Goal: Obtain resource: Download file/media

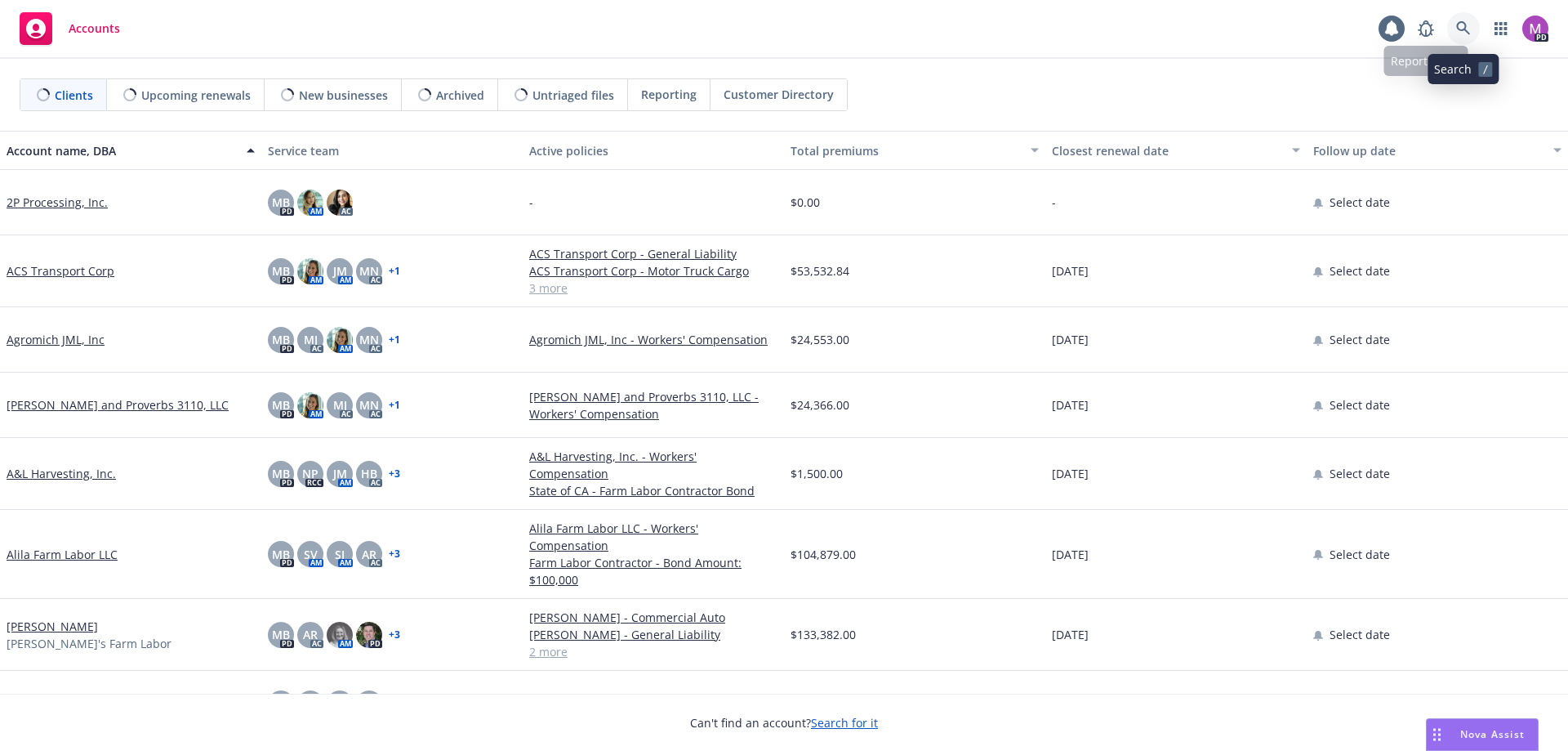
click at [1459, 27] on icon at bounding box center [1463, 28] width 15 height 15
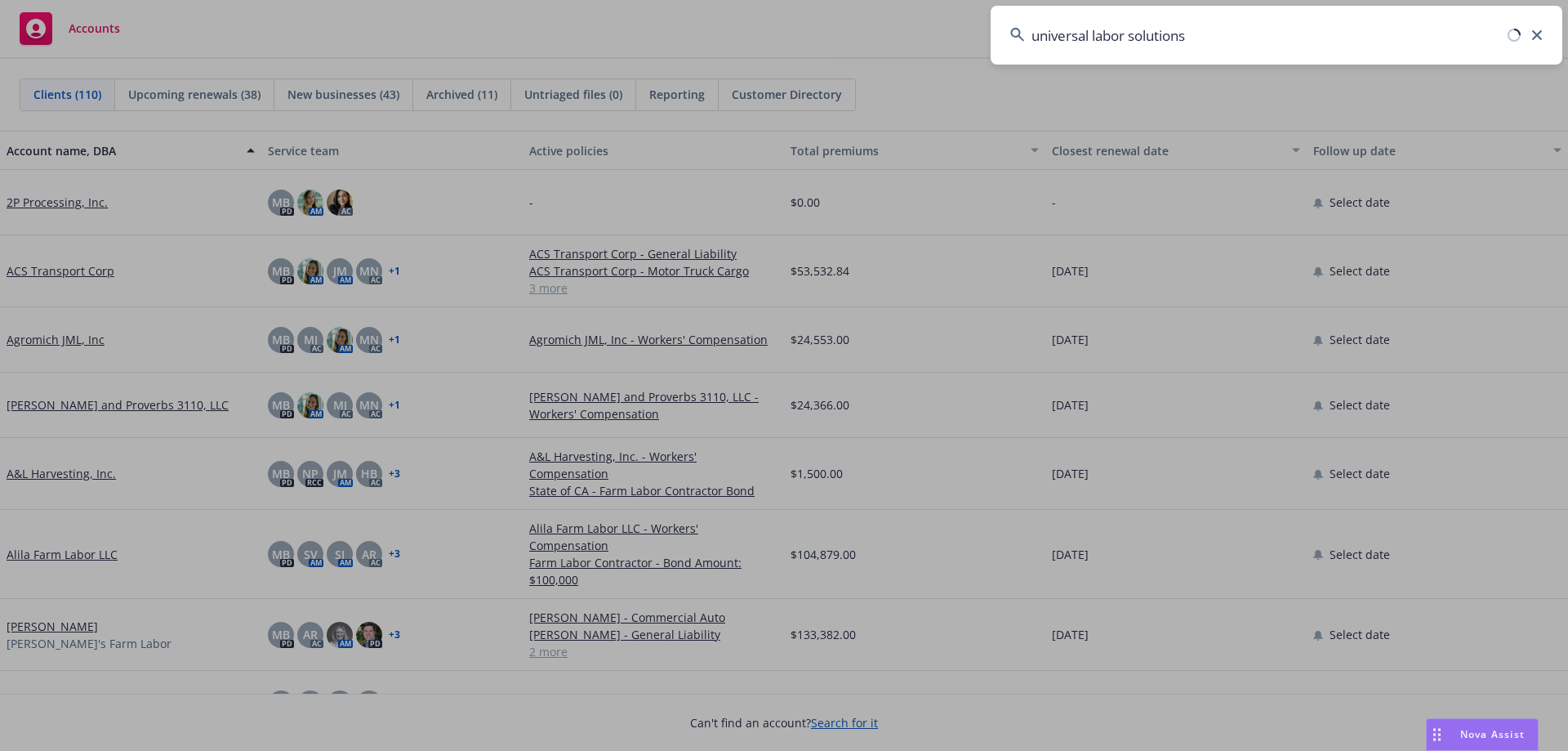
type input "universal labor solutions"
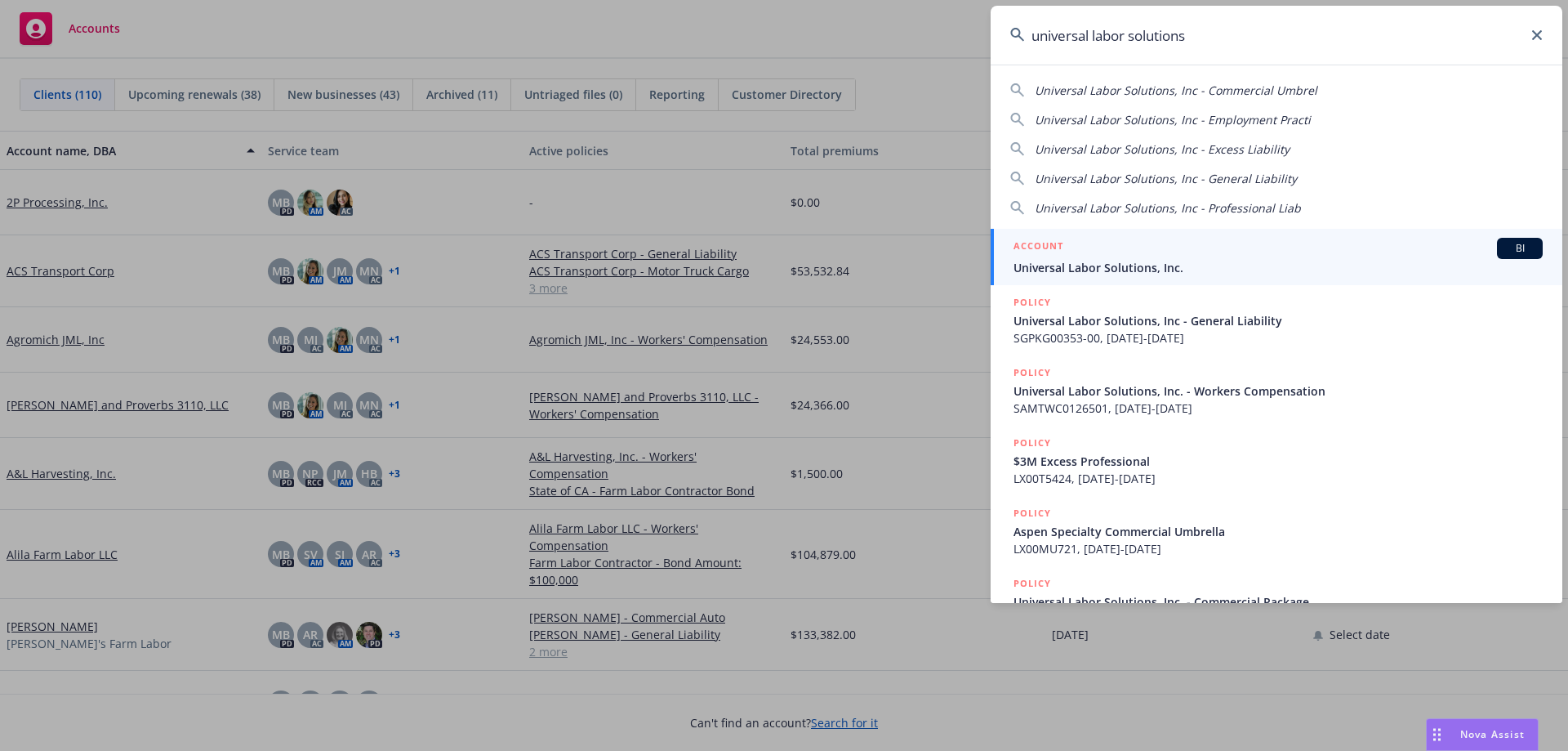
click at [1078, 268] on span "Universal Labor Solutions, Inc." at bounding box center [1277, 267] width 529 height 17
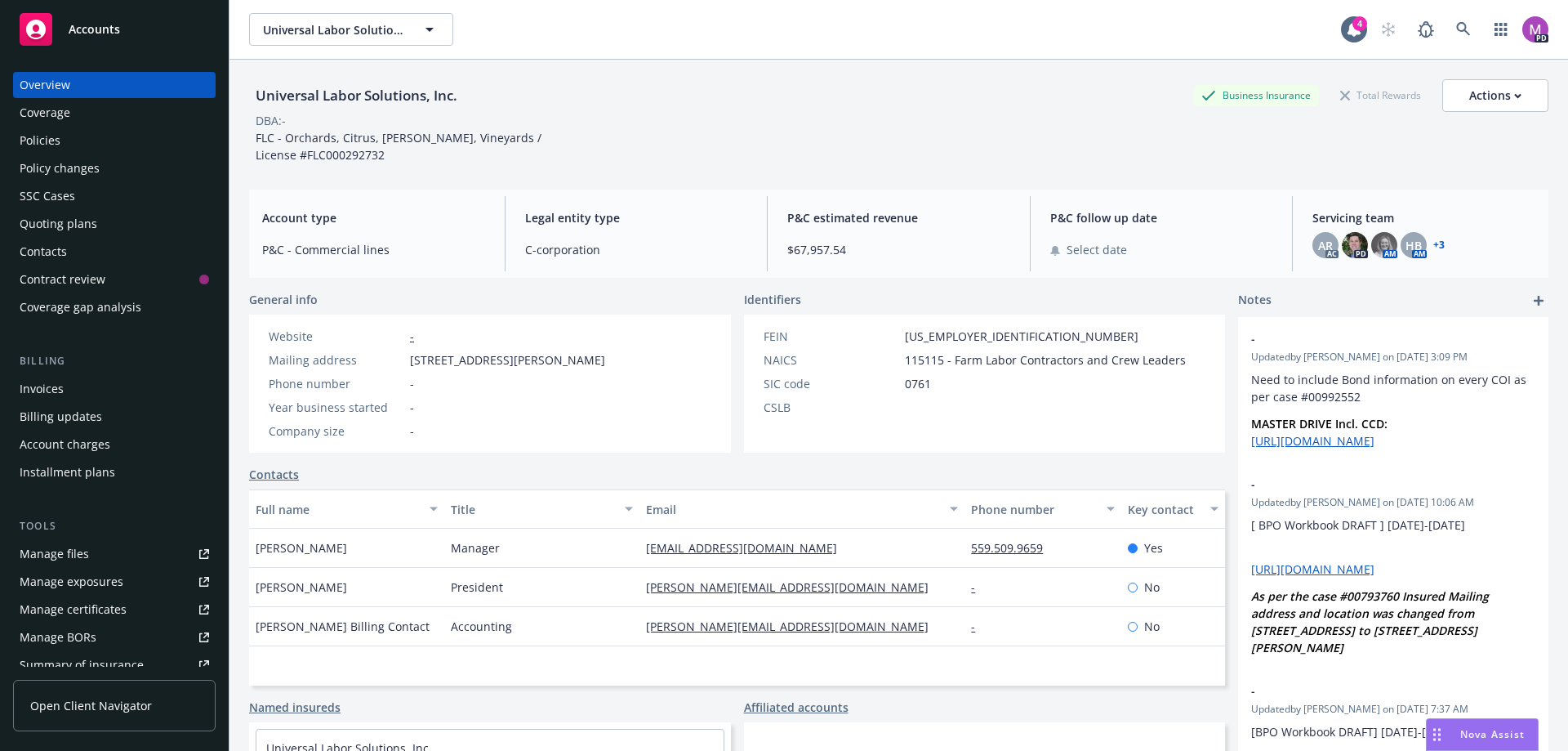
click at [43, 141] on div "Policies" at bounding box center [40, 140] width 41 height 26
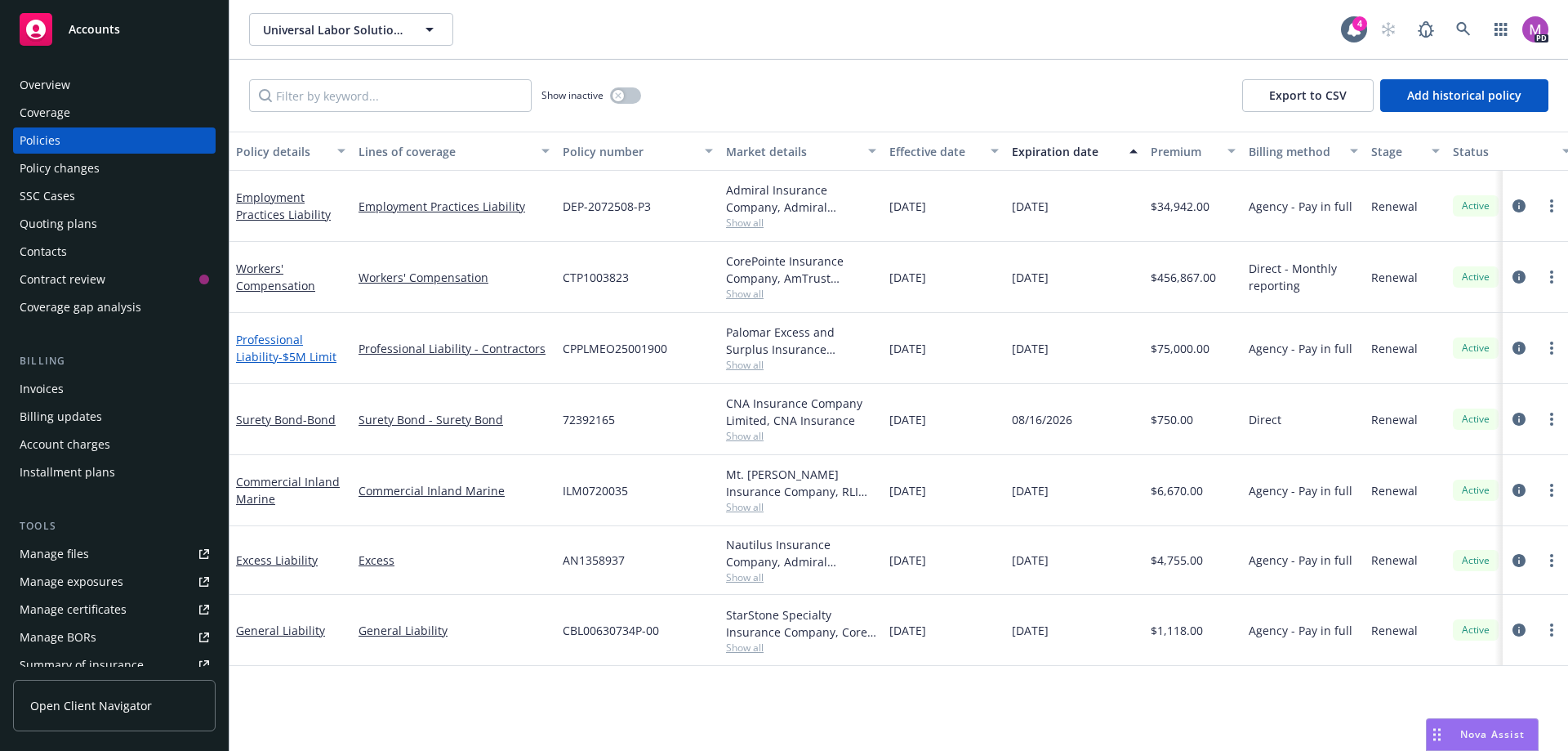
click at [267, 338] on link "Professional Liability - $5M Limit" at bounding box center [286, 347] width 100 height 33
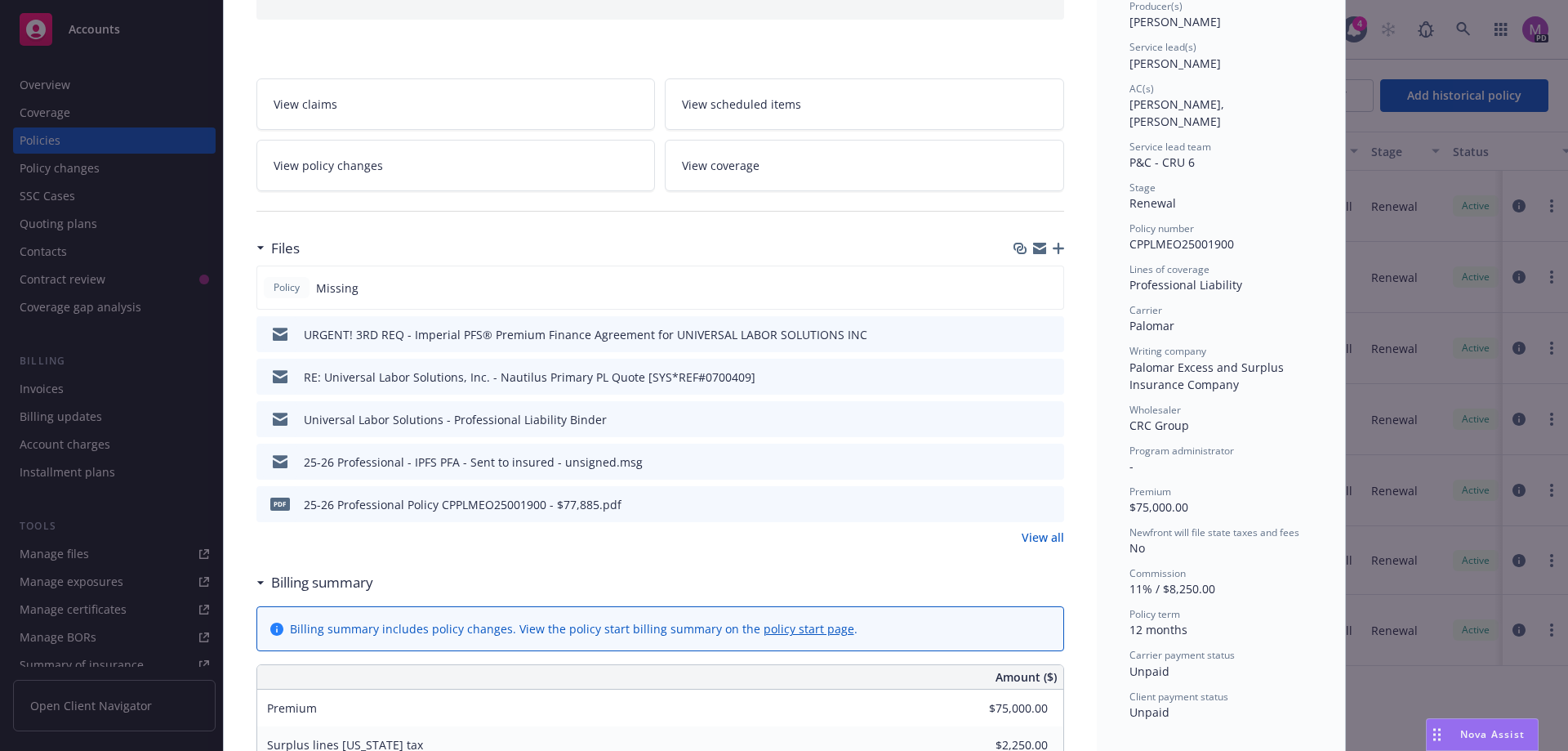
scroll to position [245, 0]
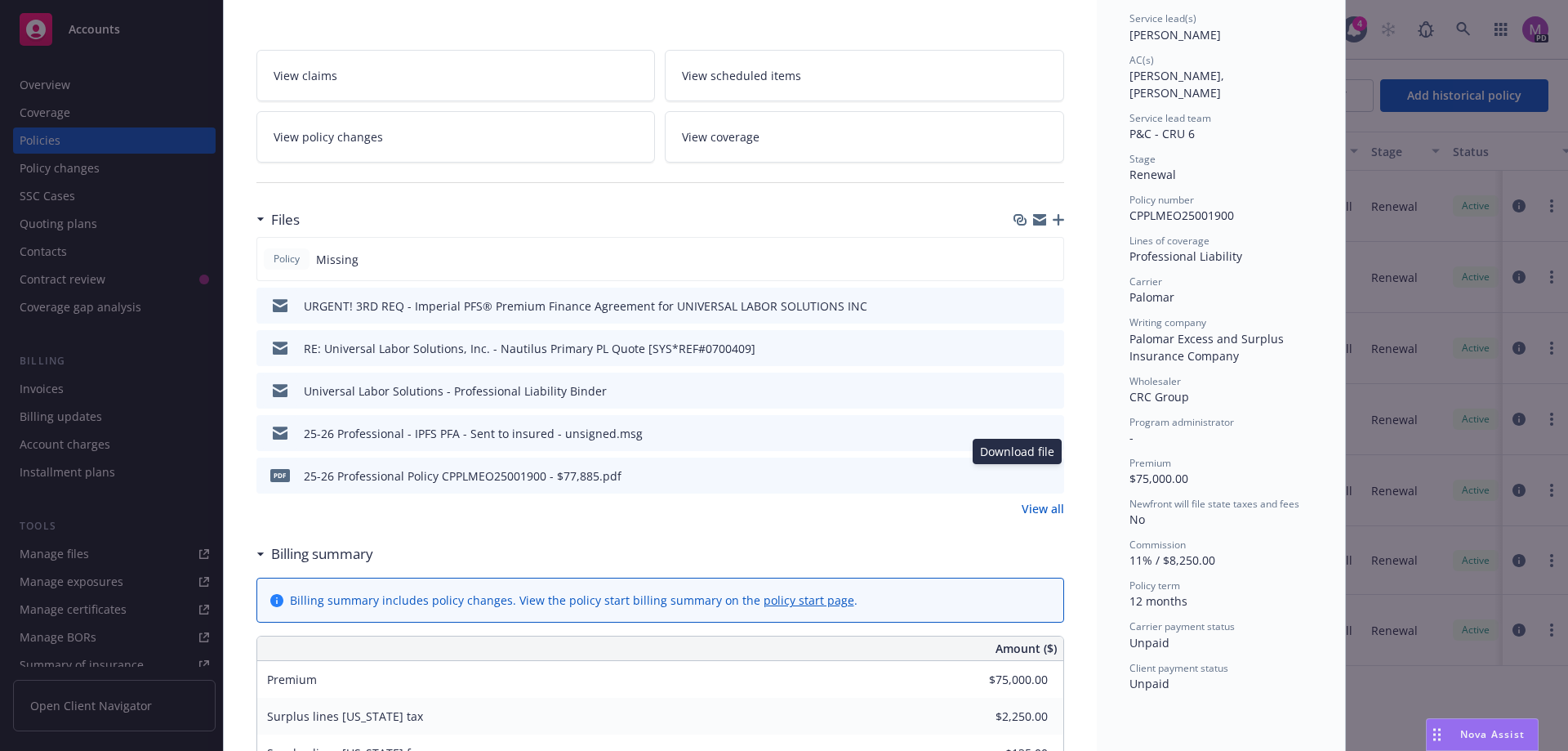
click at [1015, 469] on icon "download file" at bounding box center [1021, 474] width 13 height 13
